Goal: Information Seeking & Learning: Check status

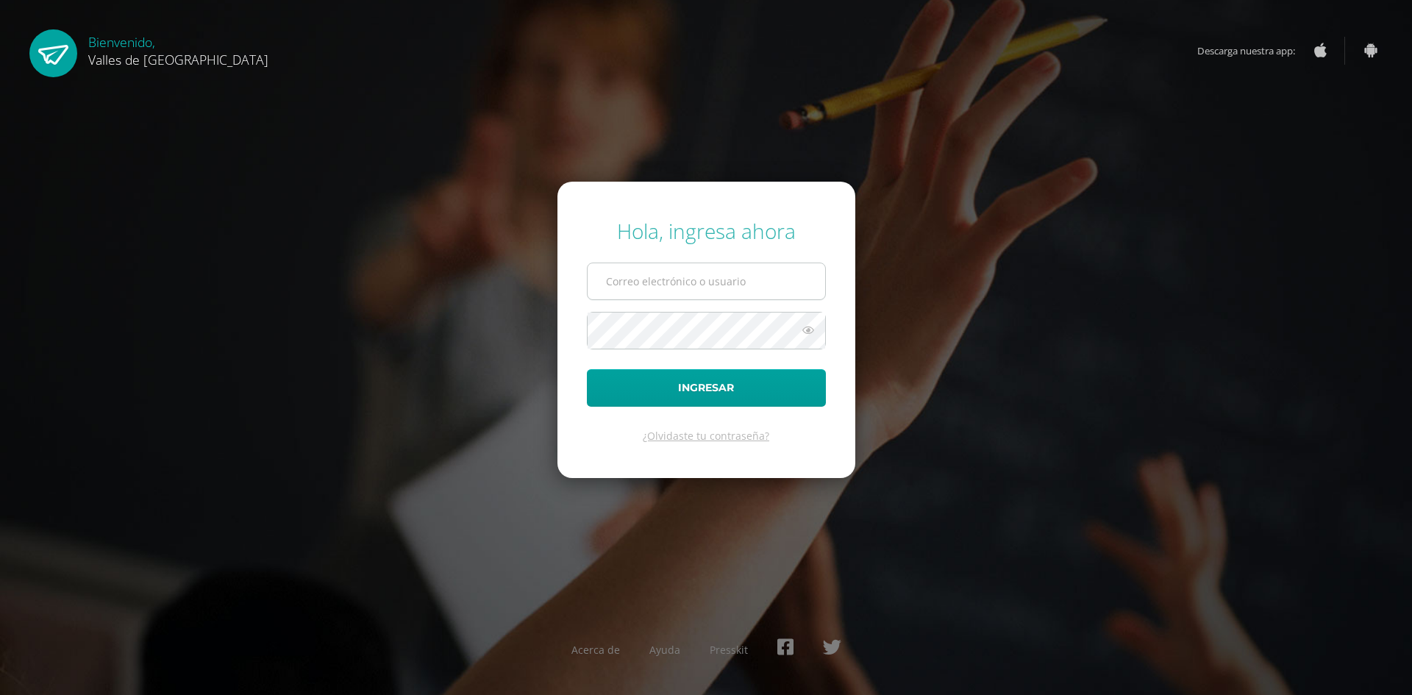
type input "[EMAIL_ADDRESS][DOMAIN_NAME]"
click at [717, 286] on input "[EMAIL_ADDRESS][DOMAIN_NAME]" at bounding box center [707, 281] width 238 height 36
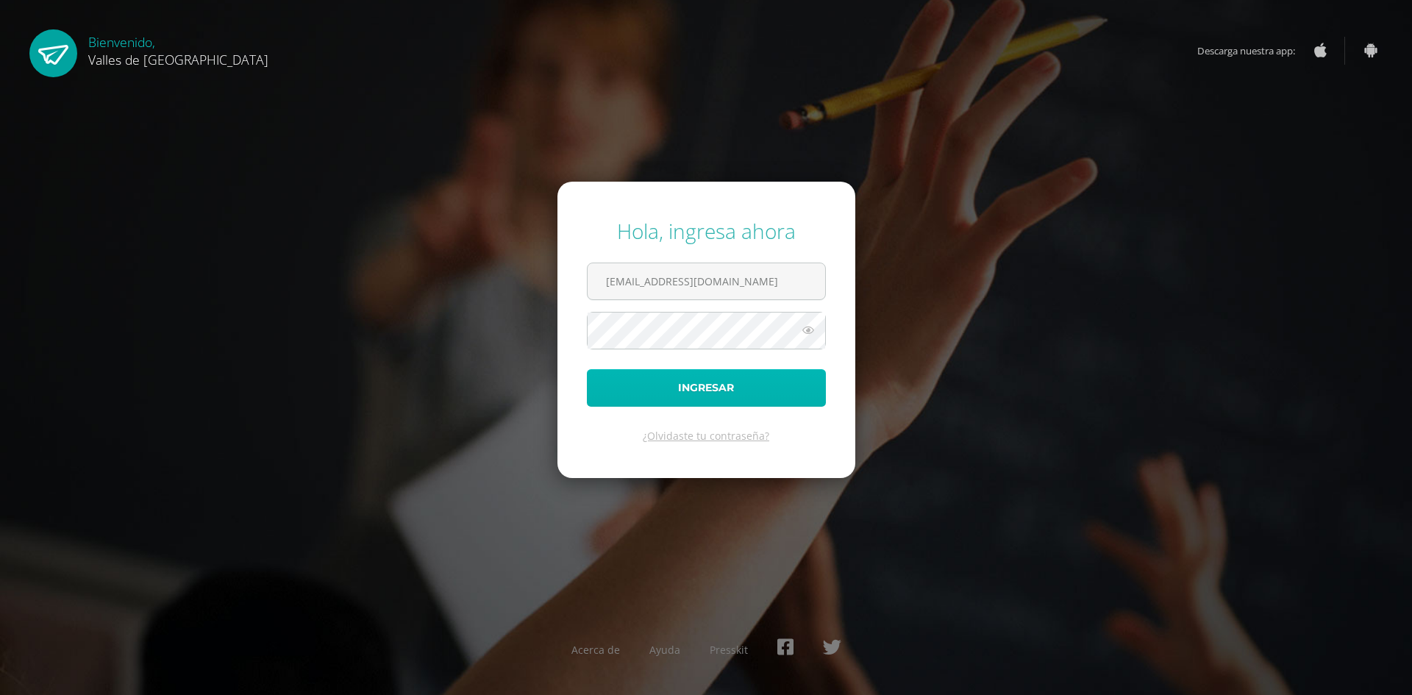
click at [597, 399] on button "Ingresar" at bounding box center [706, 388] width 239 height 38
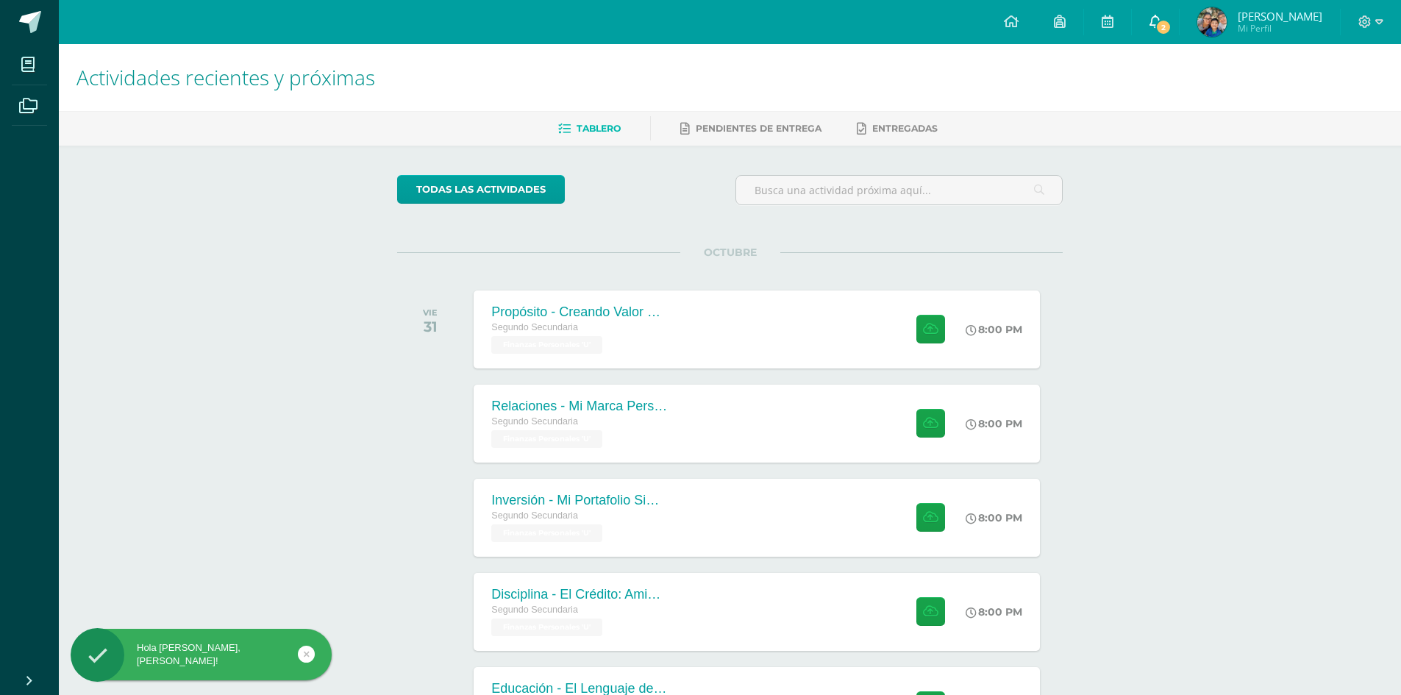
click at [1161, 15] on icon at bounding box center [1156, 21] width 12 height 13
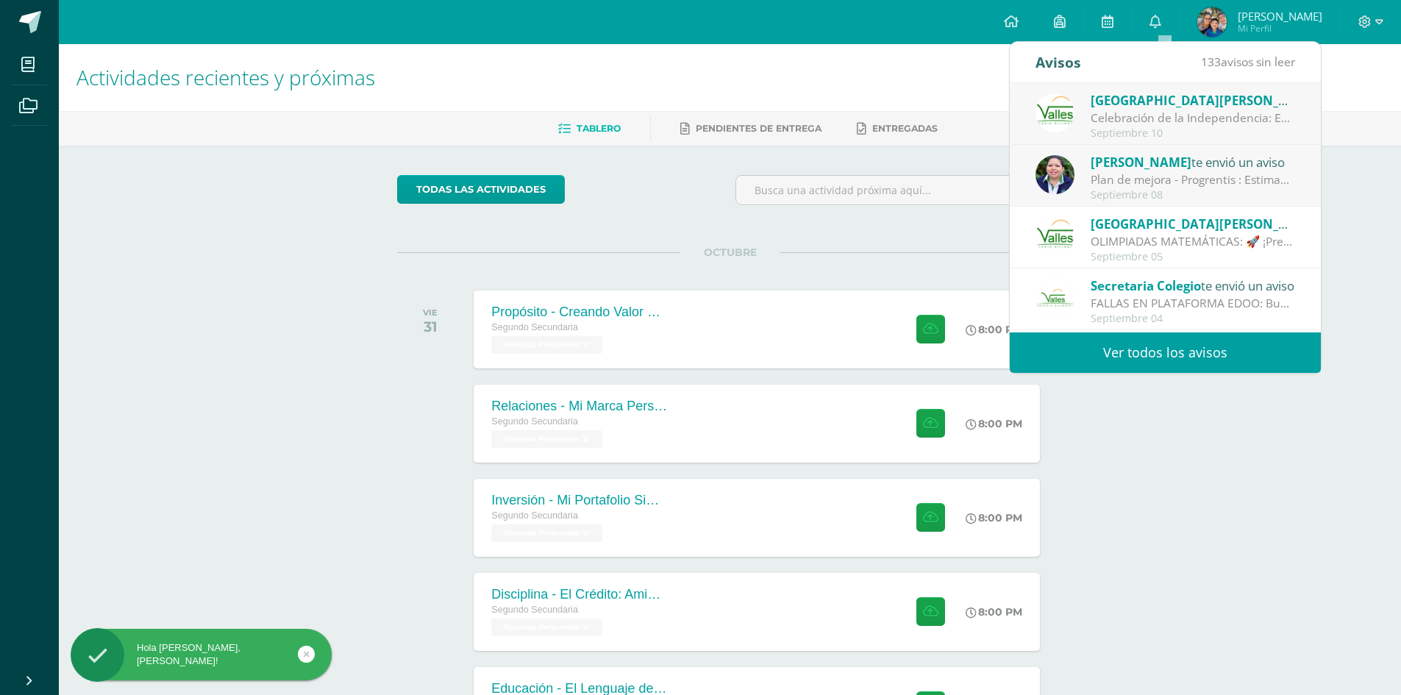
click at [1248, 18] on span "[PERSON_NAME]" at bounding box center [1280, 16] width 85 height 15
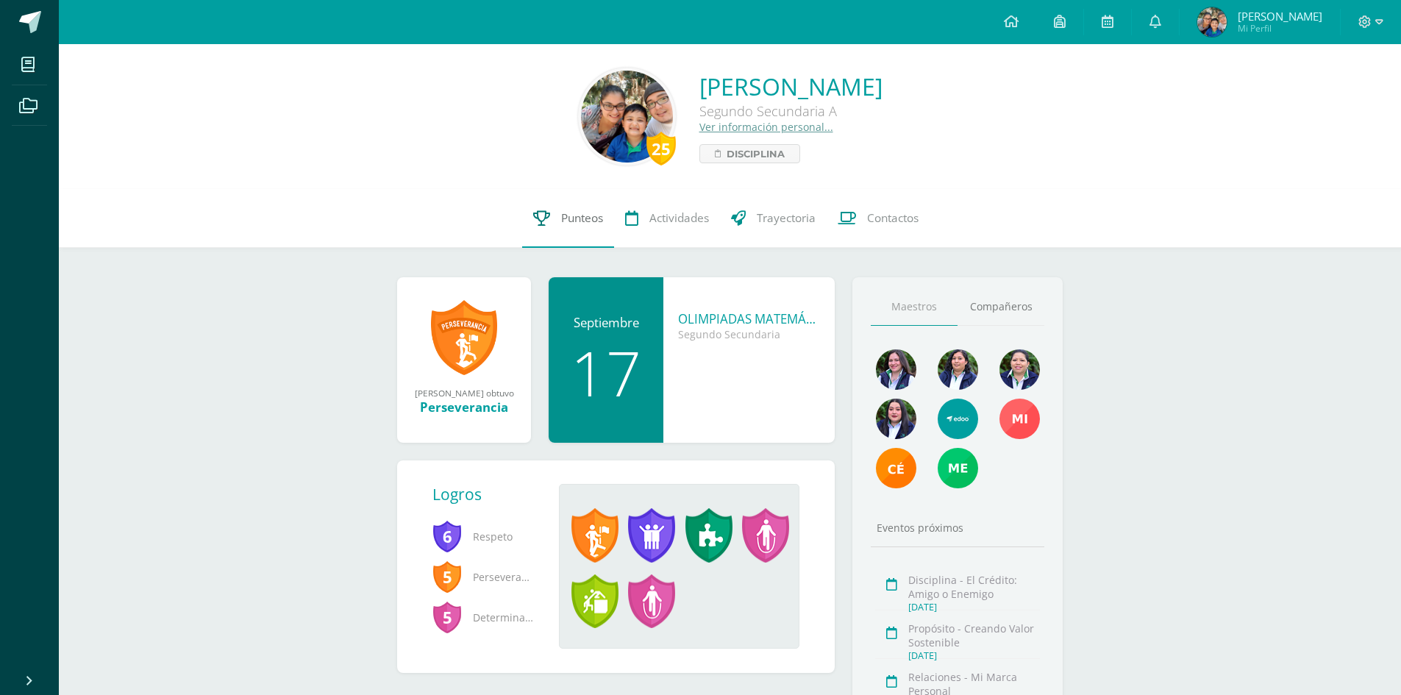
click at [560, 227] on link "Punteos" at bounding box center [568, 218] width 92 height 59
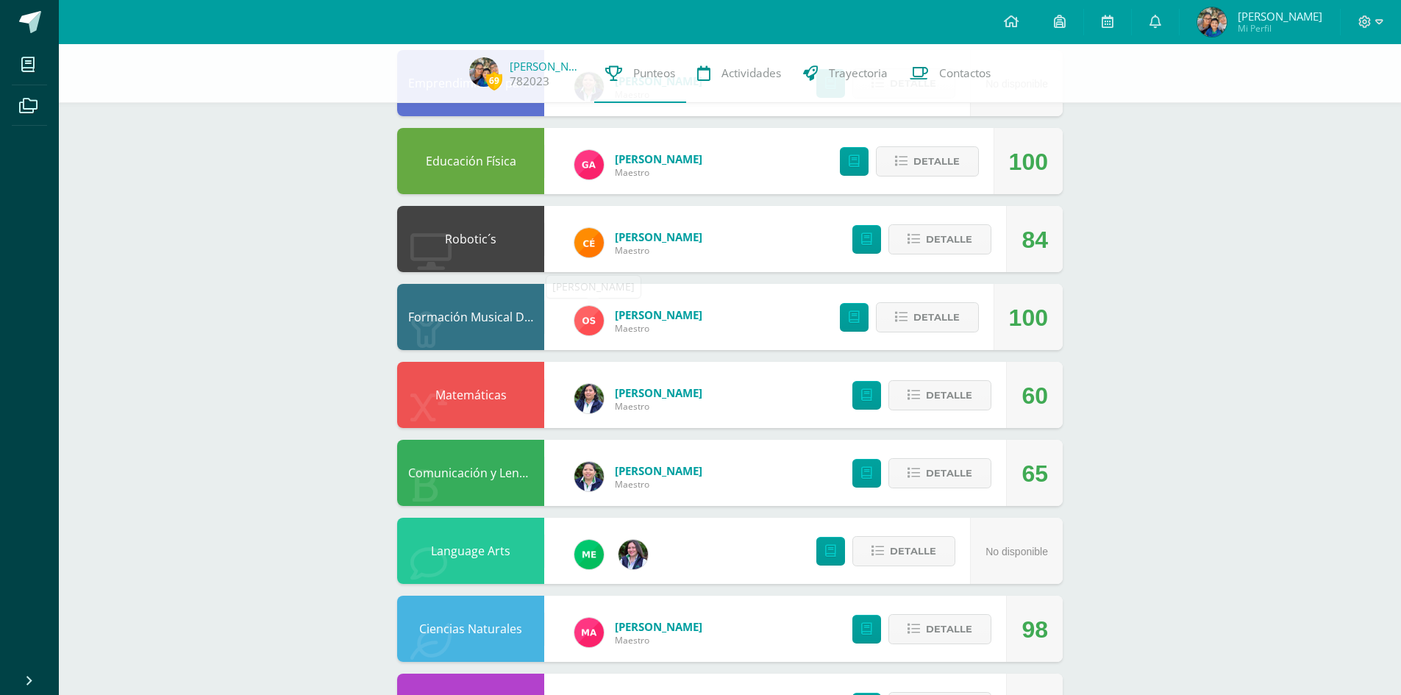
scroll to position [221, 0]
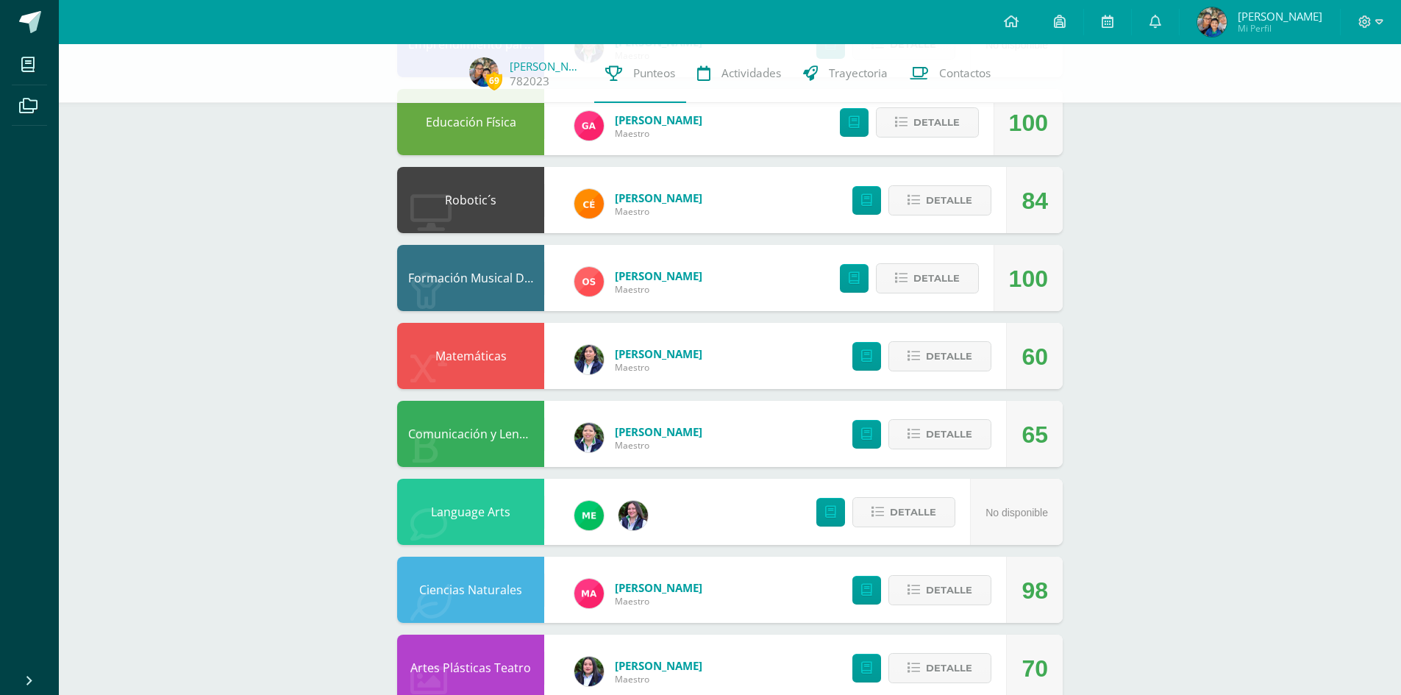
click at [942, 334] on div "Detalle" at bounding box center [918, 356] width 176 height 66
click at [937, 344] on span "Detalle" at bounding box center [949, 356] width 46 height 27
click at [924, 369] on button "Detalle" at bounding box center [940, 356] width 103 height 30
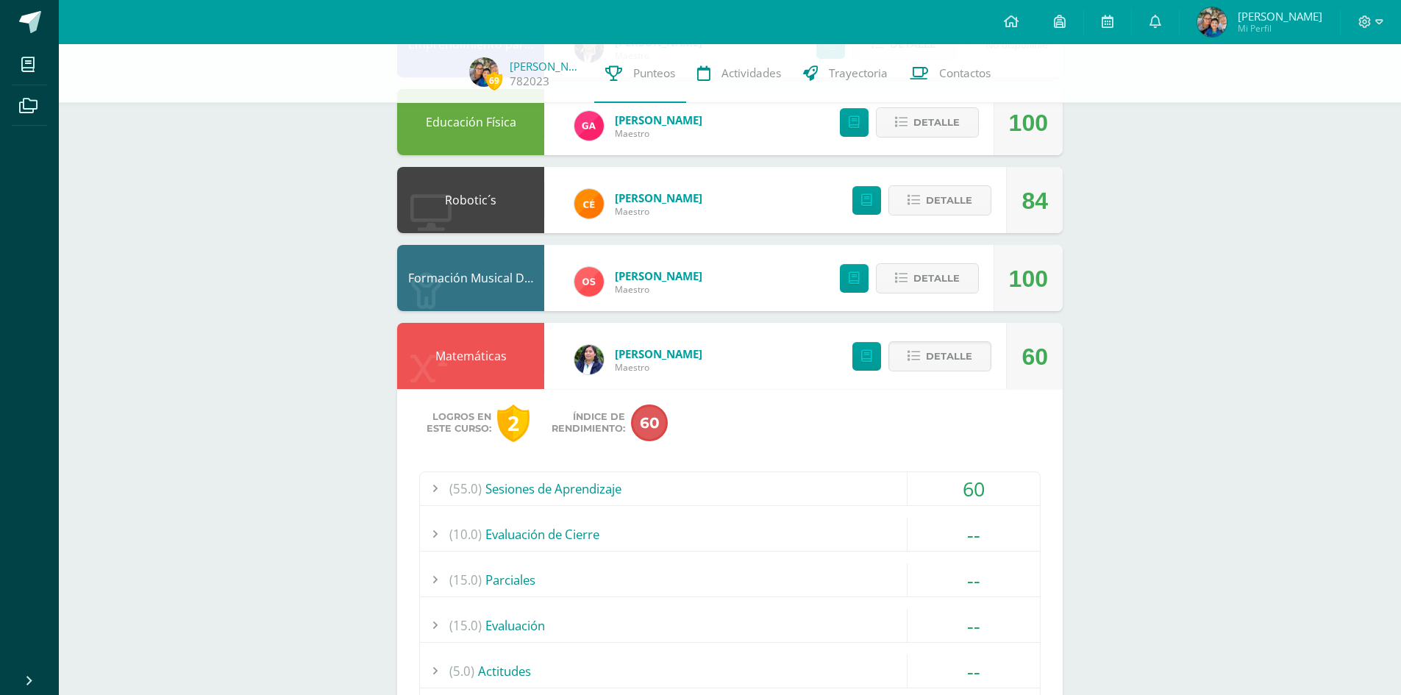
scroll to position [294, 0]
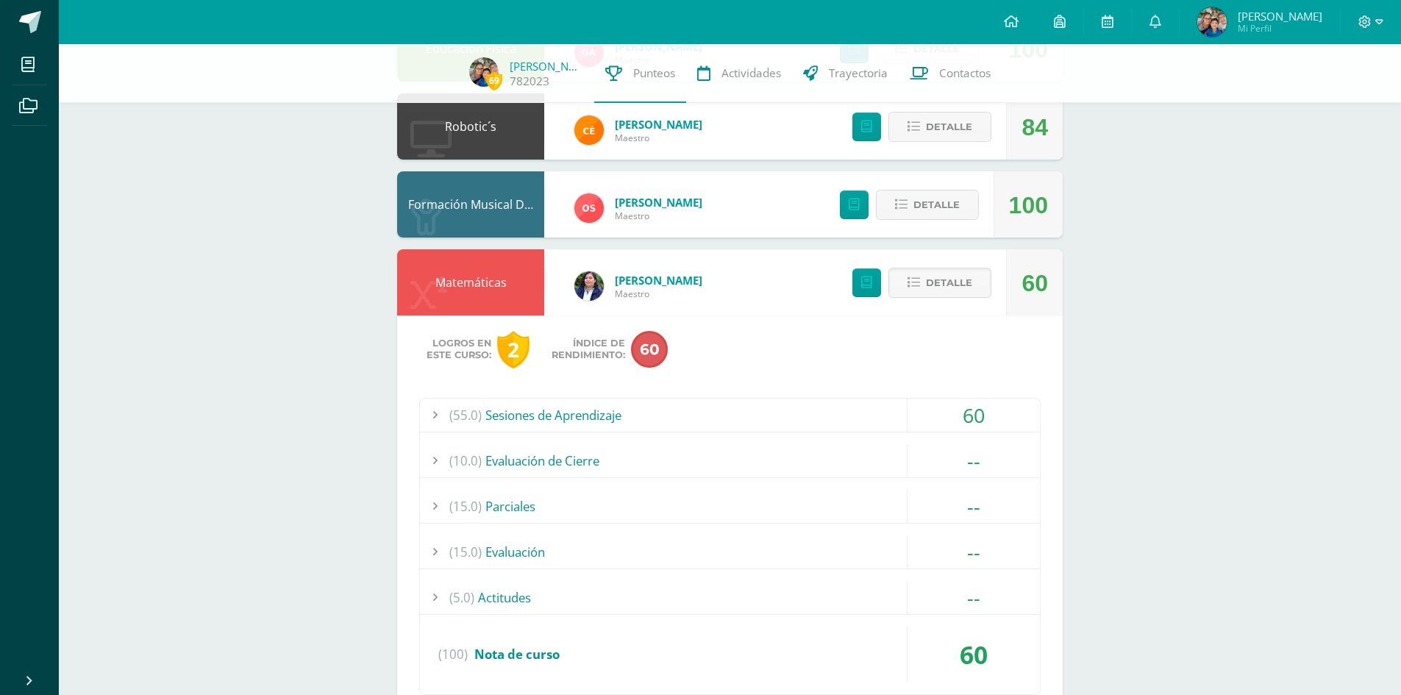
click at [518, 410] on div "(55.0) Sesiones de Aprendizaje" at bounding box center [730, 415] width 620 height 33
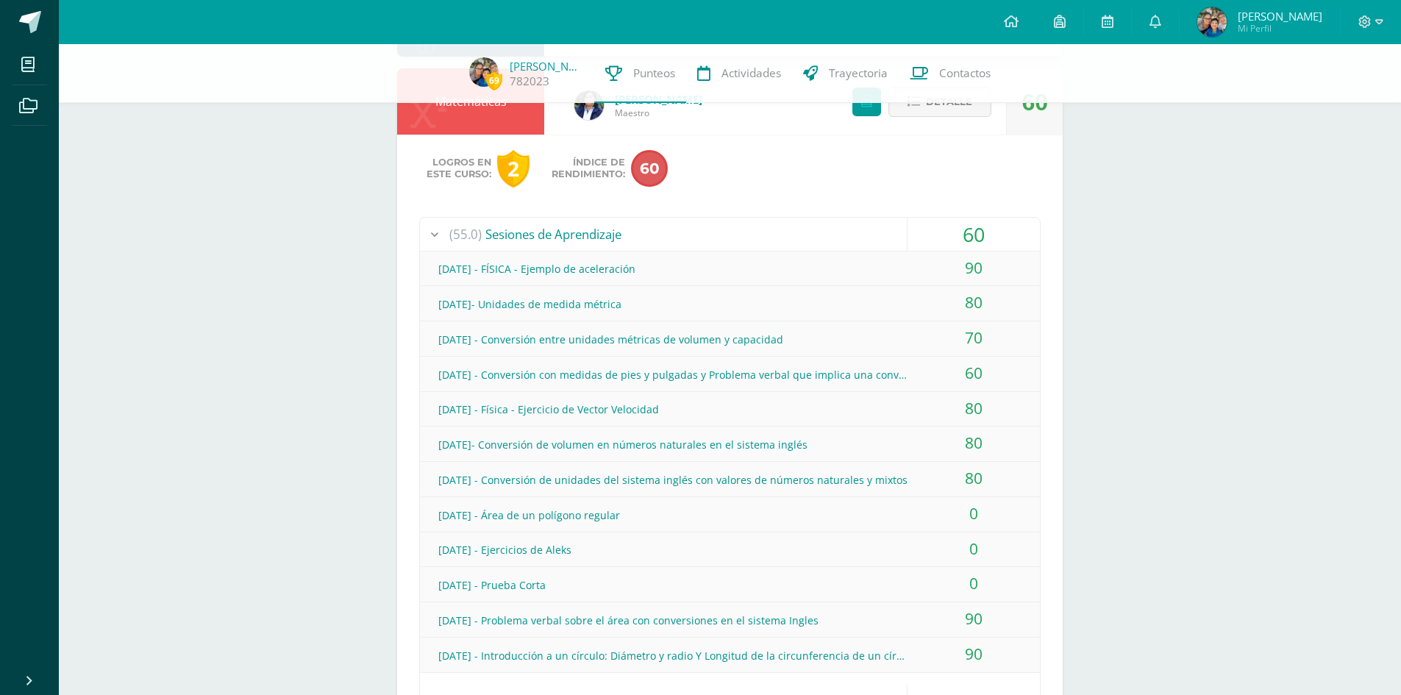
scroll to position [515, 0]
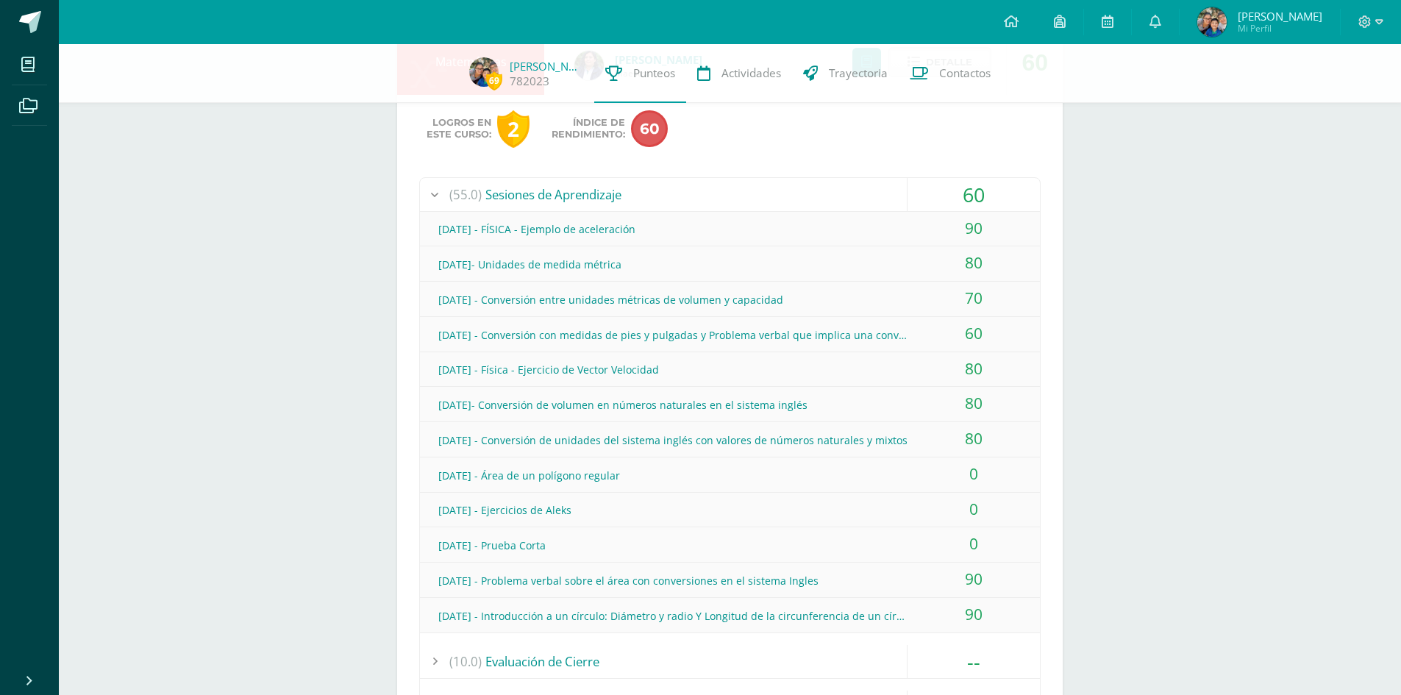
click at [791, 329] on div "Agosto 13 - Conversión con medidas de pies y pulgadas y Problema verbal que imp…" at bounding box center [730, 335] width 620 height 33
click at [775, 337] on div "Agosto 13 - Conversión con medidas de pies y pulgadas y Problema verbal que imp…" at bounding box center [730, 335] width 620 height 33
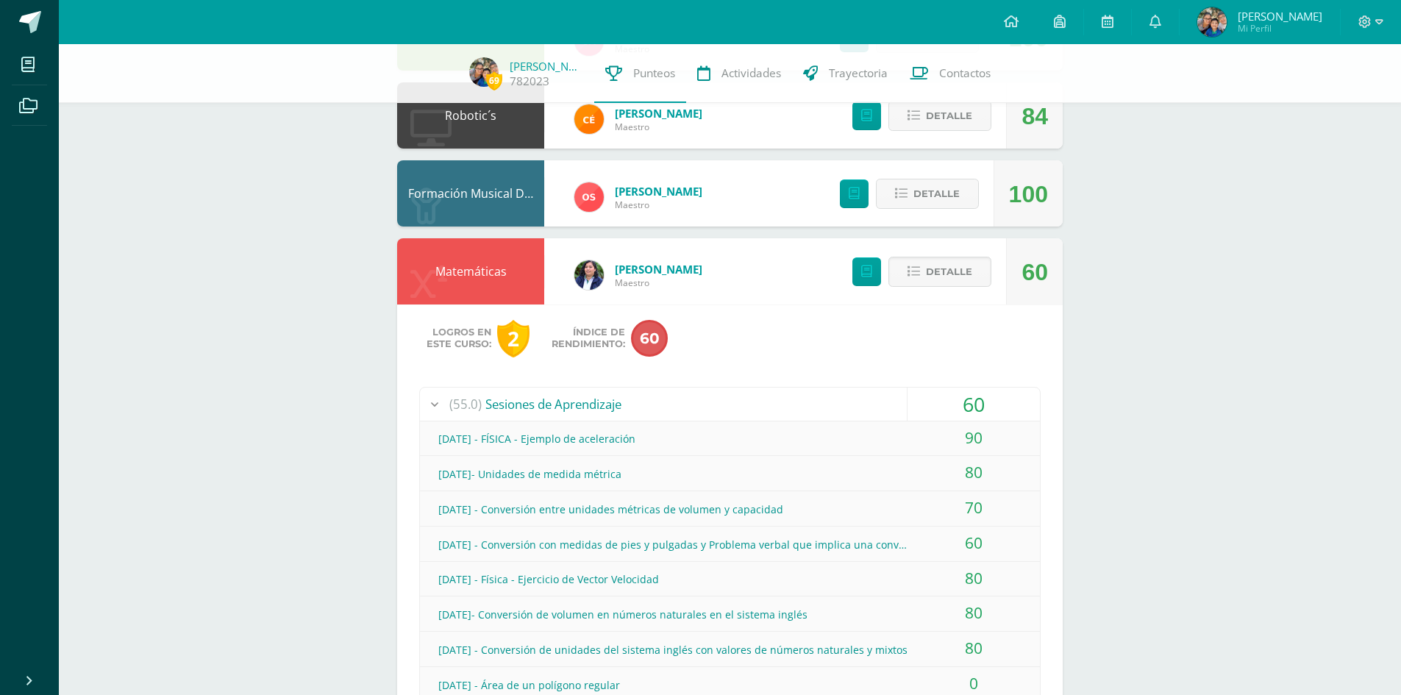
scroll to position [294, 0]
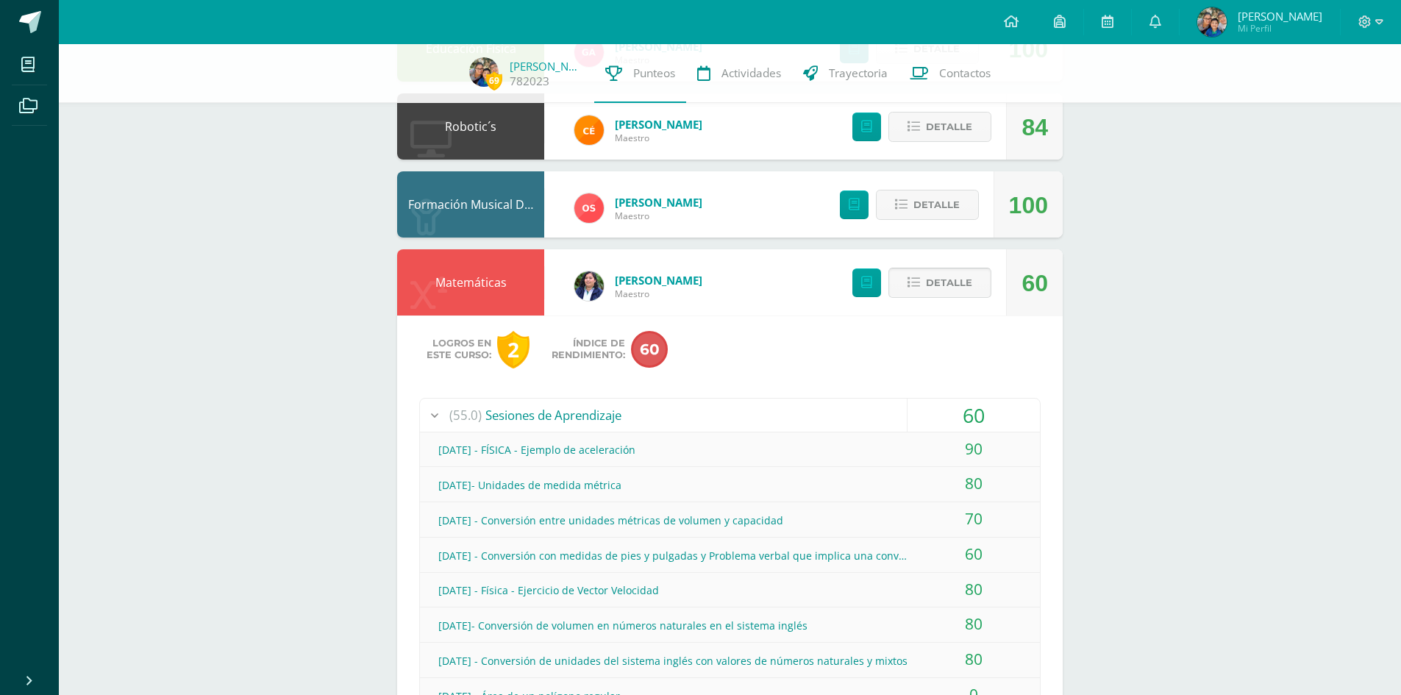
click at [941, 292] on span "Detalle" at bounding box center [949, 282] width 46 height 27
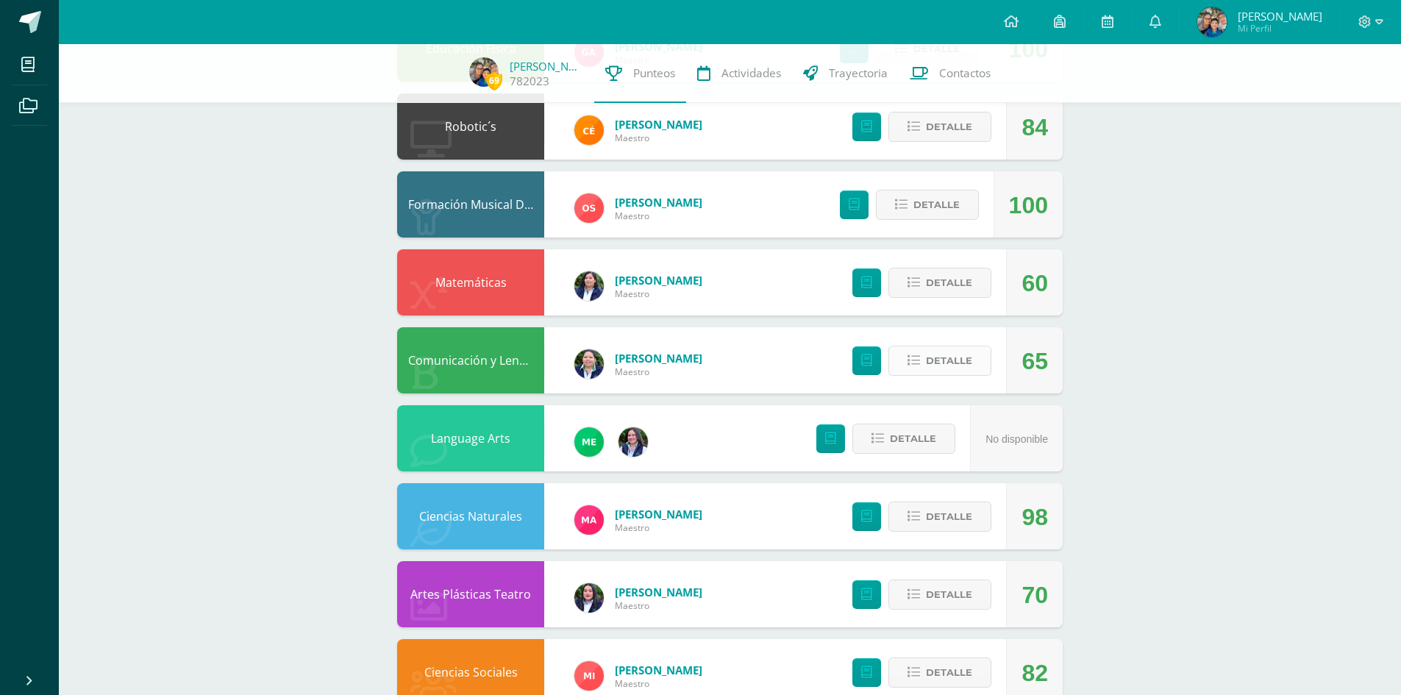
click at [911, 355] on icon at bounding box center [914, 361] width 13 height 13
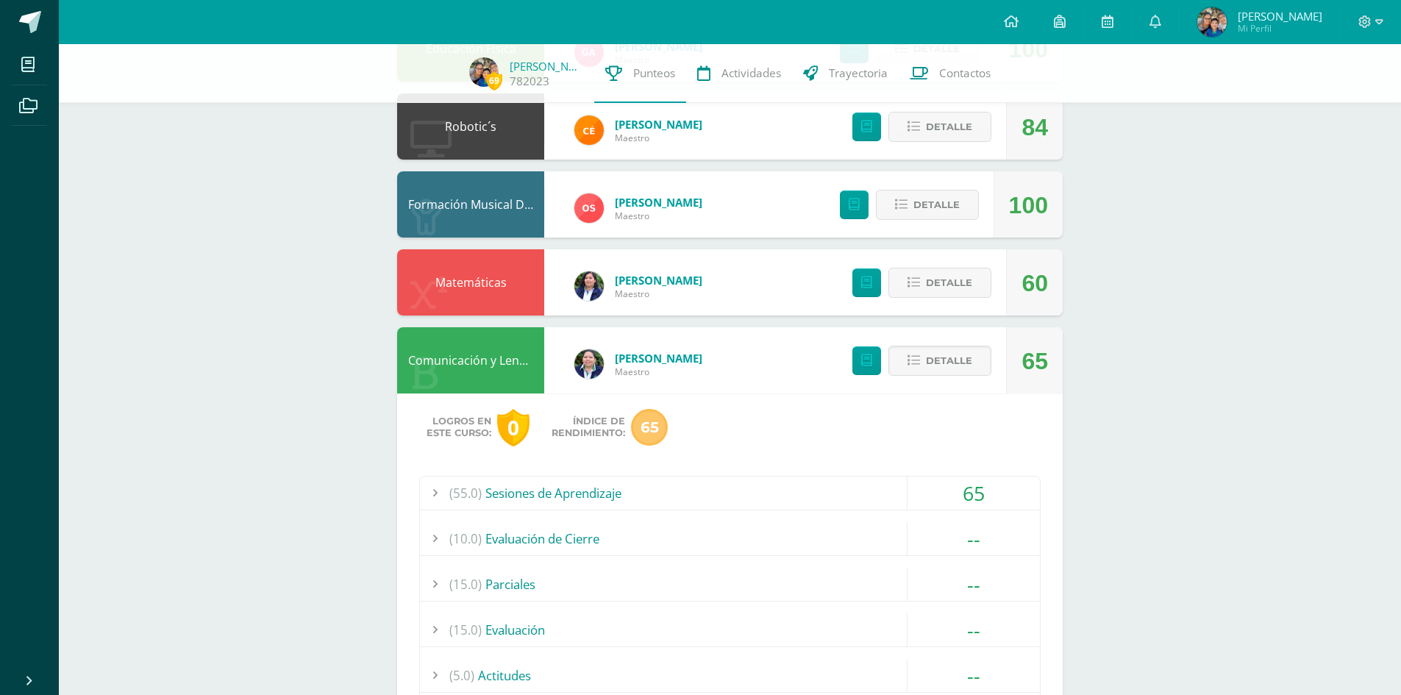
scroll to position [368, 0]
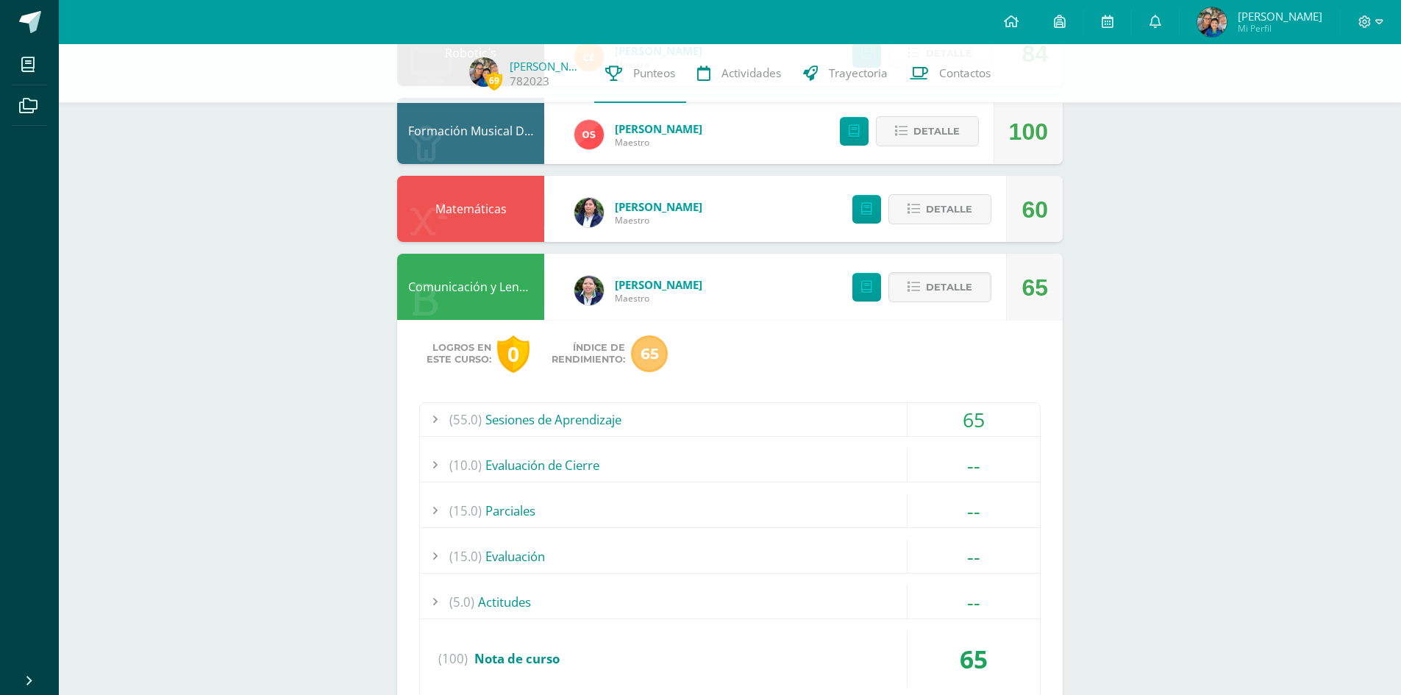
click at [960, 413] on div "65" at bounding box center [974, 419] width 132 height 33
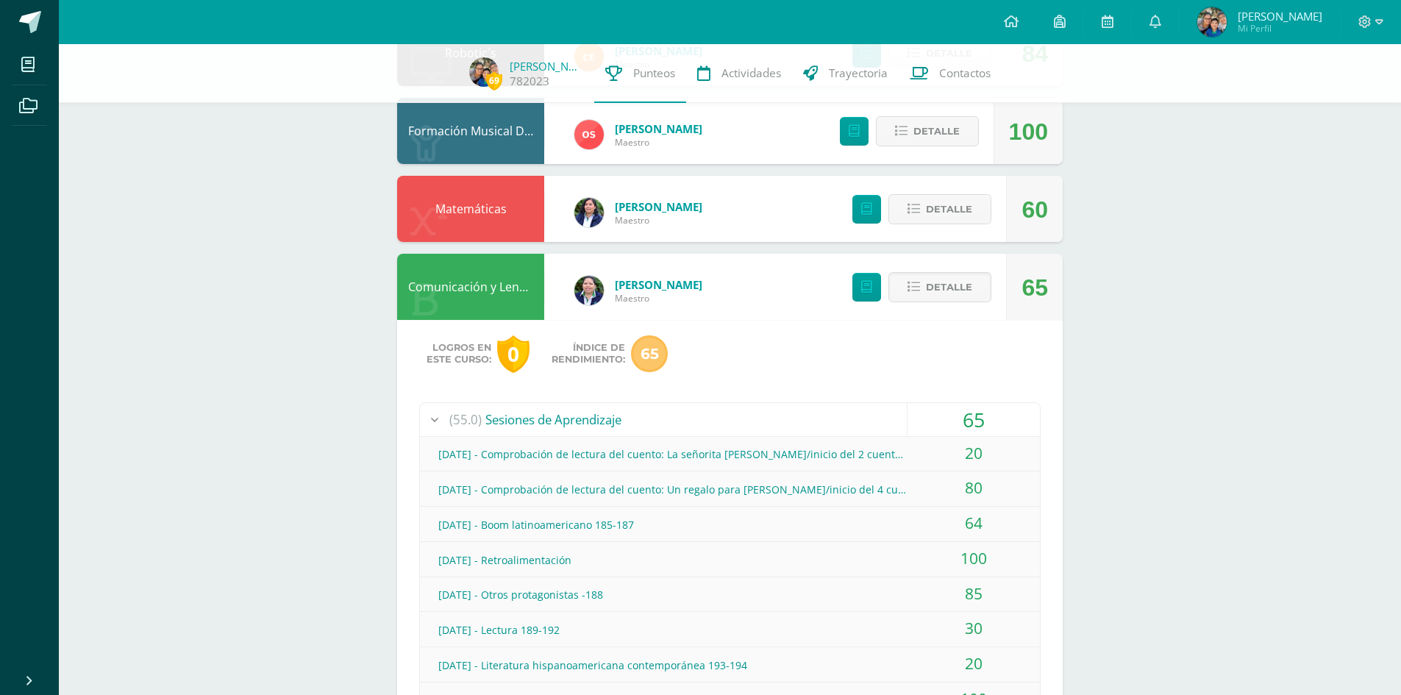
scroll to position [441, 0]
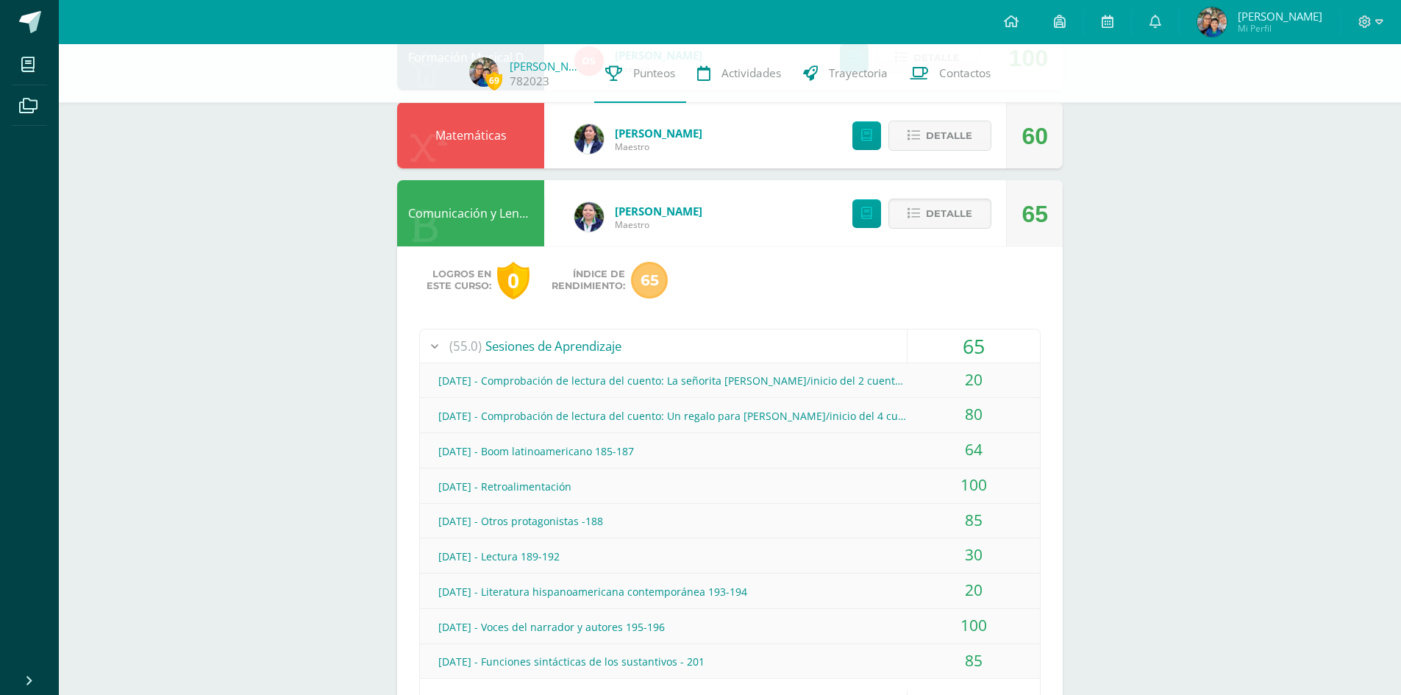
click at [555, 371] on div "Agosto 20 - Comprobación de lectura del cuento: La señorita Cora/inicio del 2 c…" at bounding box center [730, 380] width 620 height 33
click at [544, 381] on div "Agosto 20 - Comprobación de lectura del cuento: La señorita Cora/inicio del 2 c…" at bounding box center [730, 380] width 620 height 33
drag, startPoint x: 878, startPoint y: 377, endPoint x: 892, endPoint y: 378, distance: 14.7
click at [892, 378] on div "Agosto 20 - Comprobación de lectura del cuento: La señorita Cora/inicio del 2 c…" at bounding box center [730, 380] width 620 height 33
click at [969, 391] on div "20" at bounding box center [974, 379] width 132 height 33
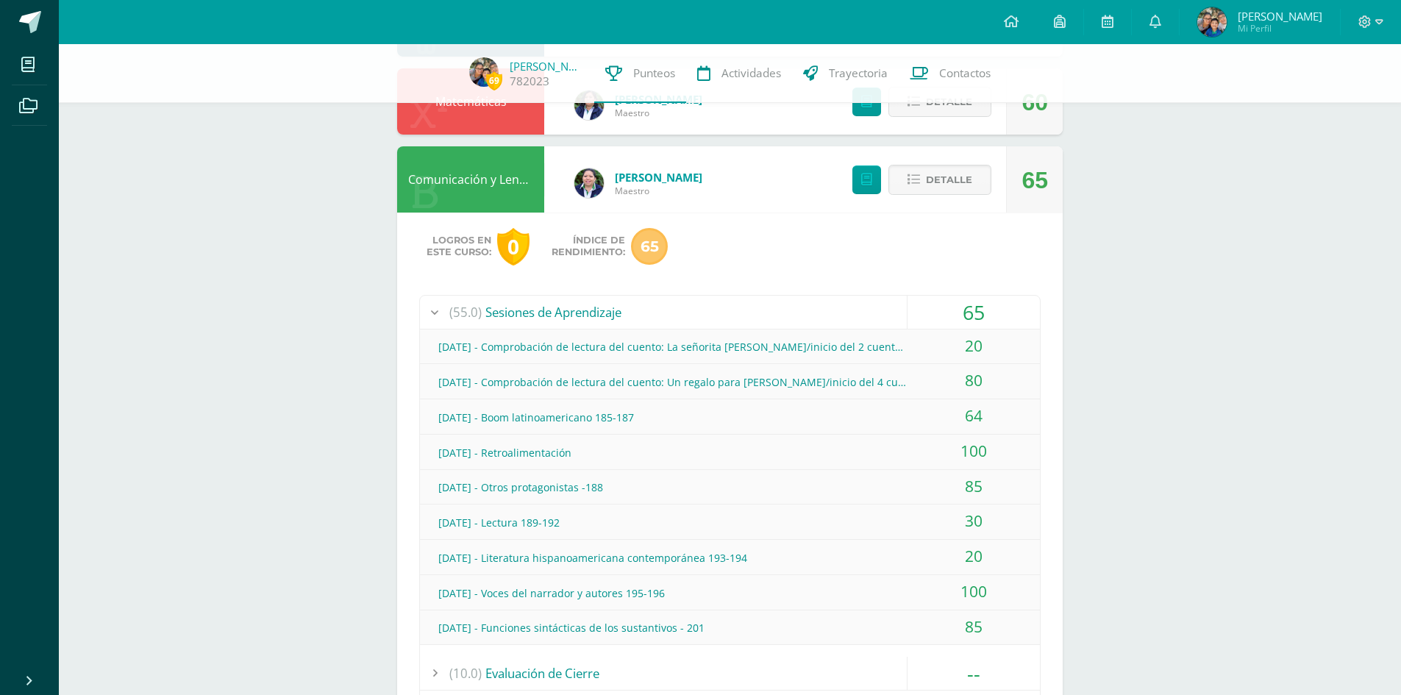
scroll to position [515, 0]
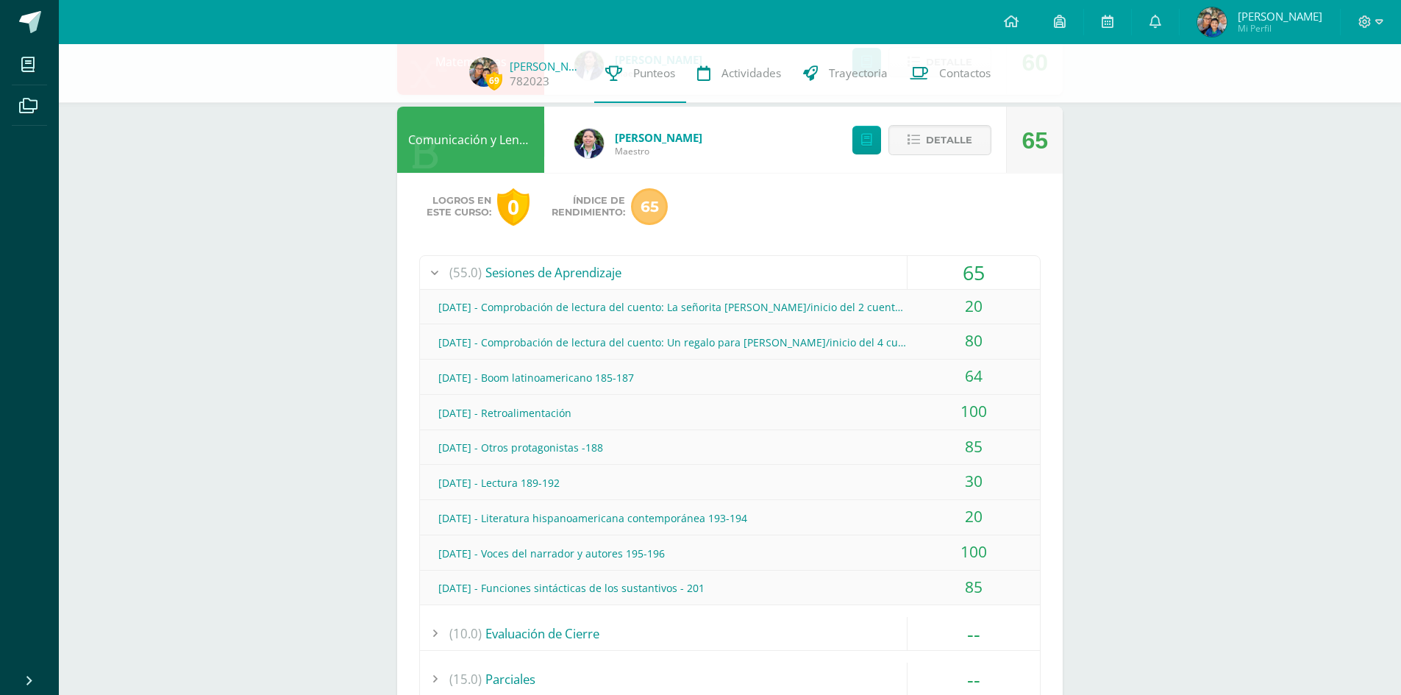
drag, startPoint x: 617, startPoint y: 492, endPoint x: 948, endPoint y: 479, distance: 331.3
click at [935, 483] on div "Agosto 20 - Lectura 189-192 30" at bounding box center [730, 482] width 620 height 35
click at [972, 474] on div "30" at bounding box center [974, 481] width 132 height 33
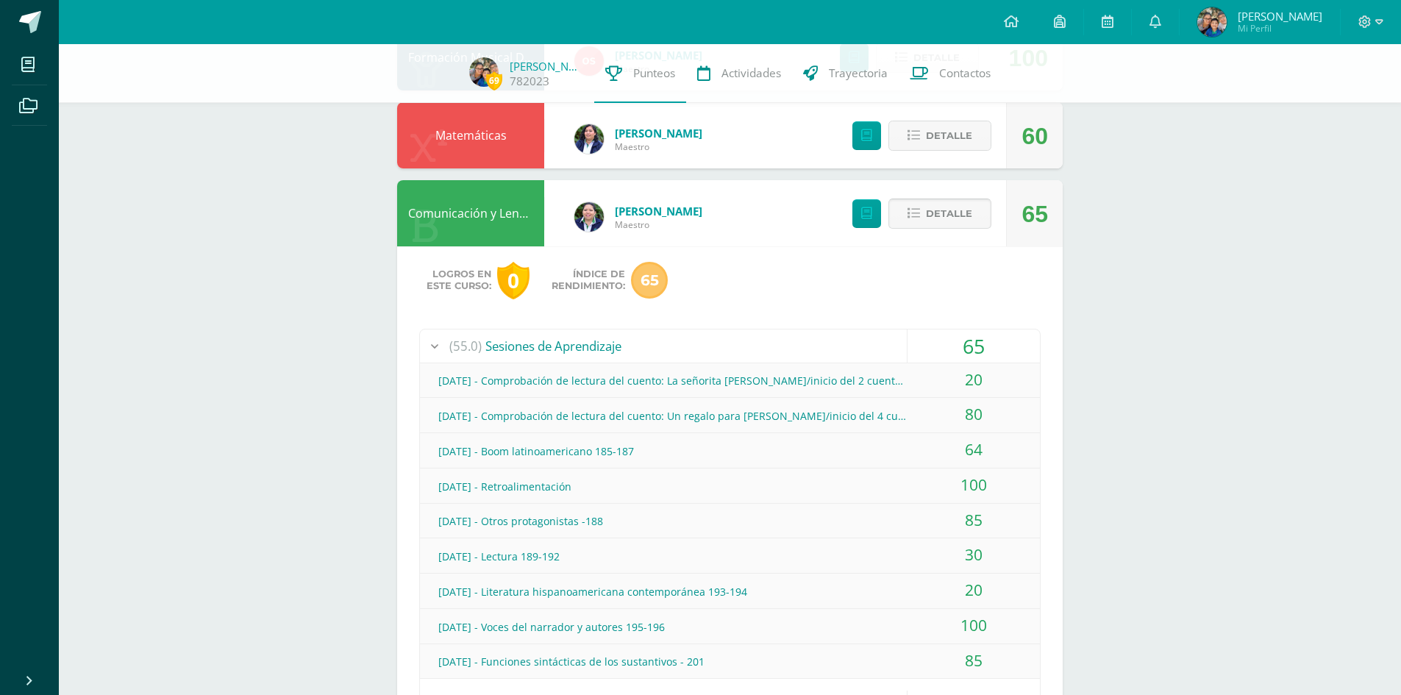
click at [956, 216] on span "Detalle" at bounding box center [949, 213] width 46 height 27
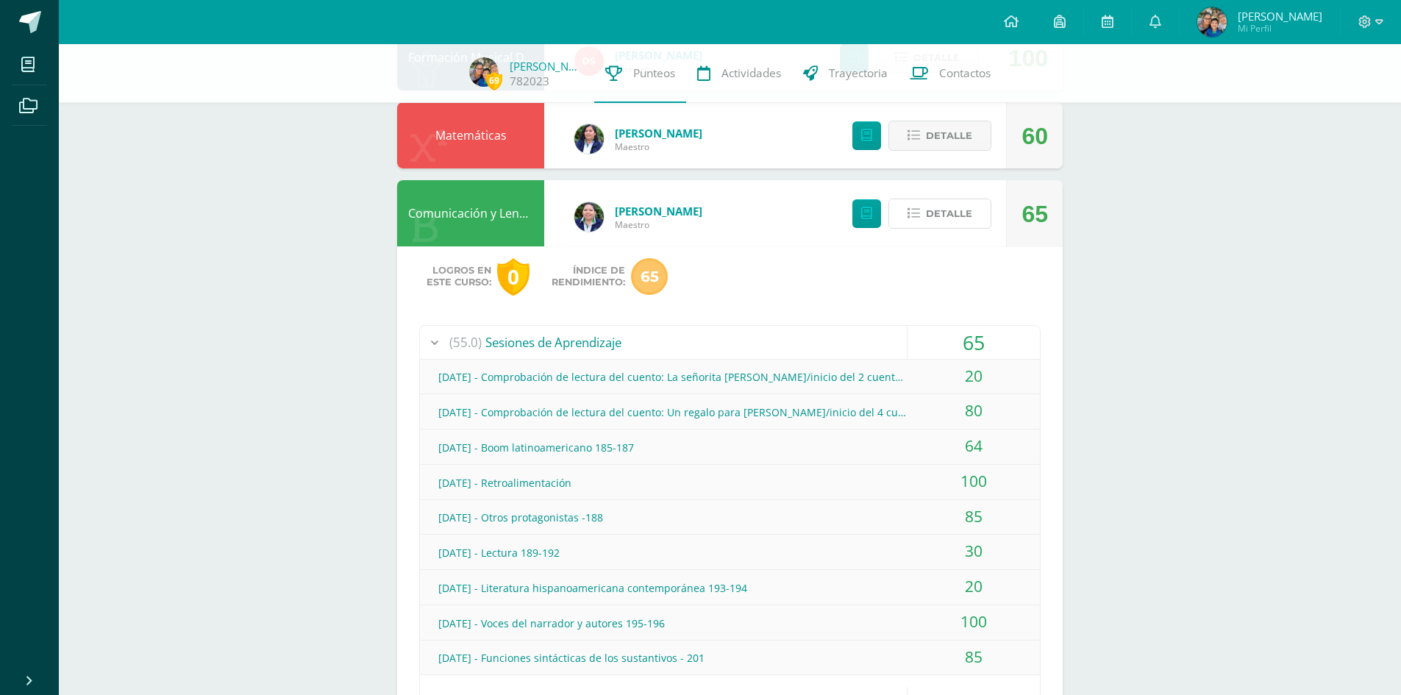
scroll to position [412, 0]
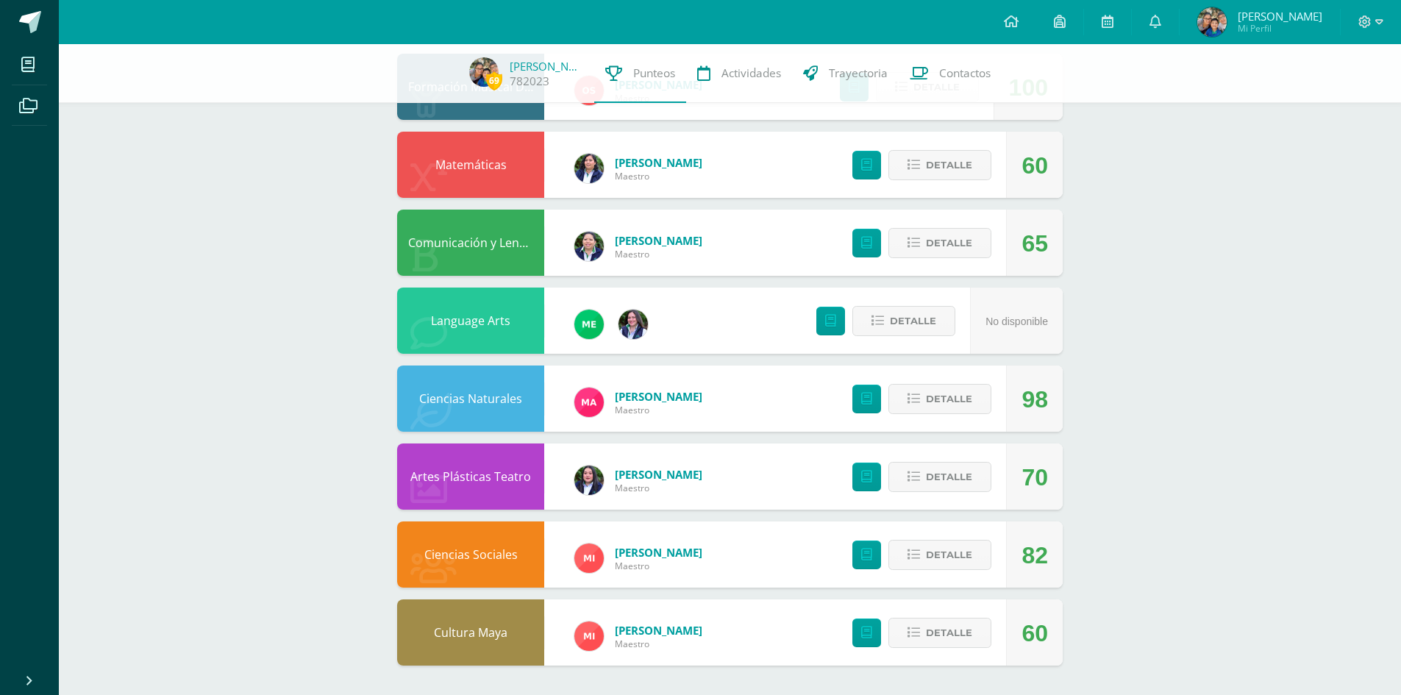
click at [965, 658] on div "Detalle" at bounding box center [918, 632] width 176 height 66
click at [968, 642] on span "Detalle" at bounding box center [949, 632] width 46 height 27
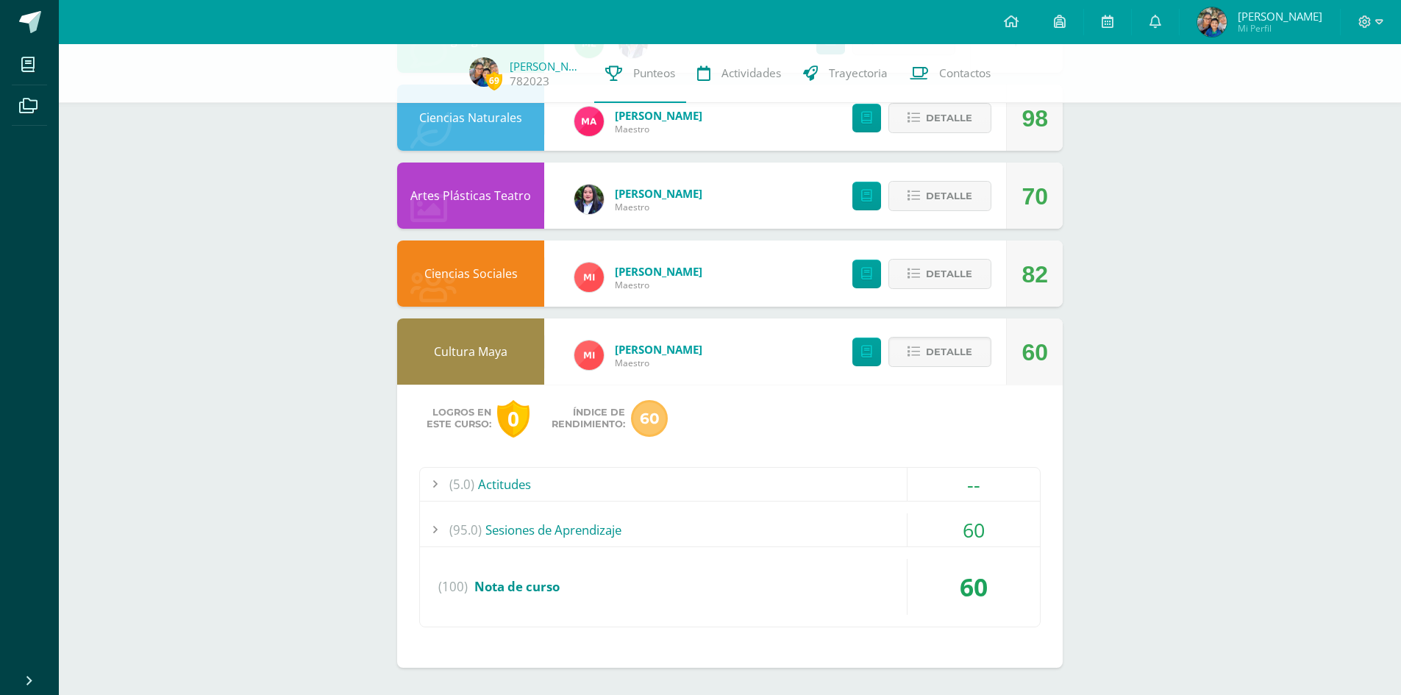
scroll to position [695, 0]
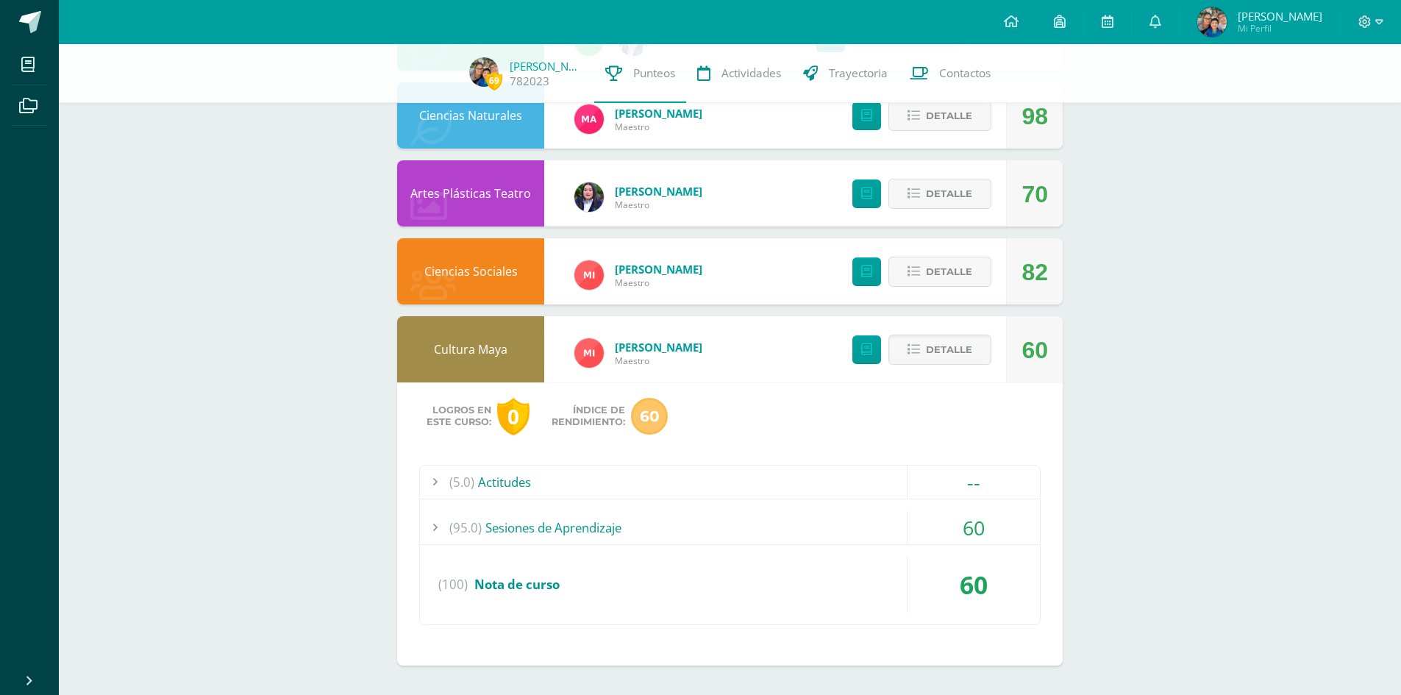
drag, startPoint x: 468, startPoint y: 513, endPoint x: 495, endPoint y: 517, distance: 27.6
click at [474, 513] on span "(95.0)" at bounding box center [465, 527] width 32 height 33
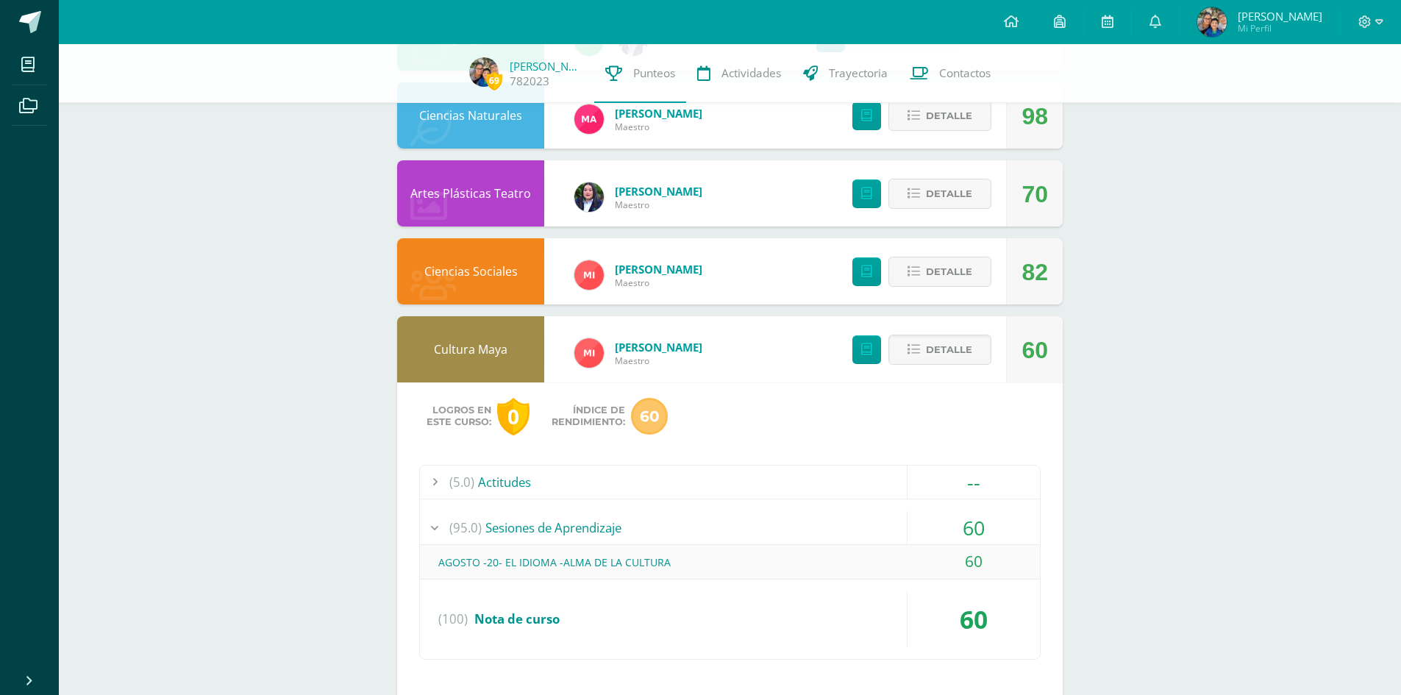
click at [639, 577] on div "AGOSTO -20- EL IDIOMA -ALMA DE LA CULTURA" at bounding box center [730, 562] width 620 height 33
